Goal: Obtain resource: Obtain resource

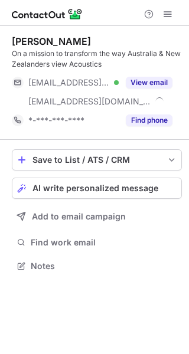
scroll to position [258, 189]
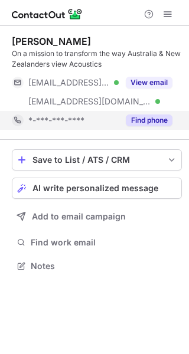
click at [154, 118] on button "Find phone" at bounding box center [149, 121] width 47 height 12
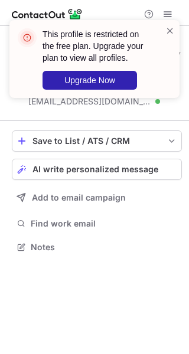
scroll to position [239, 189]
click at [167, 32] on span at bounding box center [169, 31] width 9 height 12
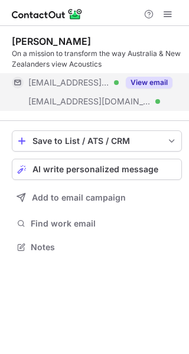
click at [155, 83] on button "View email" at bounding box center [149, 83] width 47 height 12
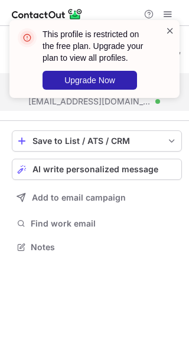
click at [172, 31] on span at bounding box center [169, 31] width 9 height 12
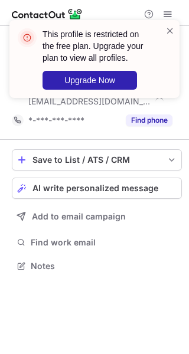
scroll to position [258, 189]
click at [166, 34] on span at bounding box center [169, 31] width 9 height 12
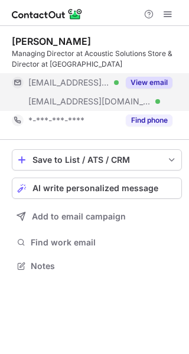
click at [148, 81] on button "View email" at bounding box center [149, 83] width 47 height 12
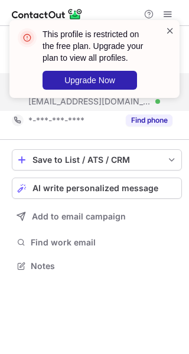
click at [168, 31] on span at bounding box center [169, 31] width 9 height 12
